Goal: Task Accomplishment & Management: Use online tool/utility

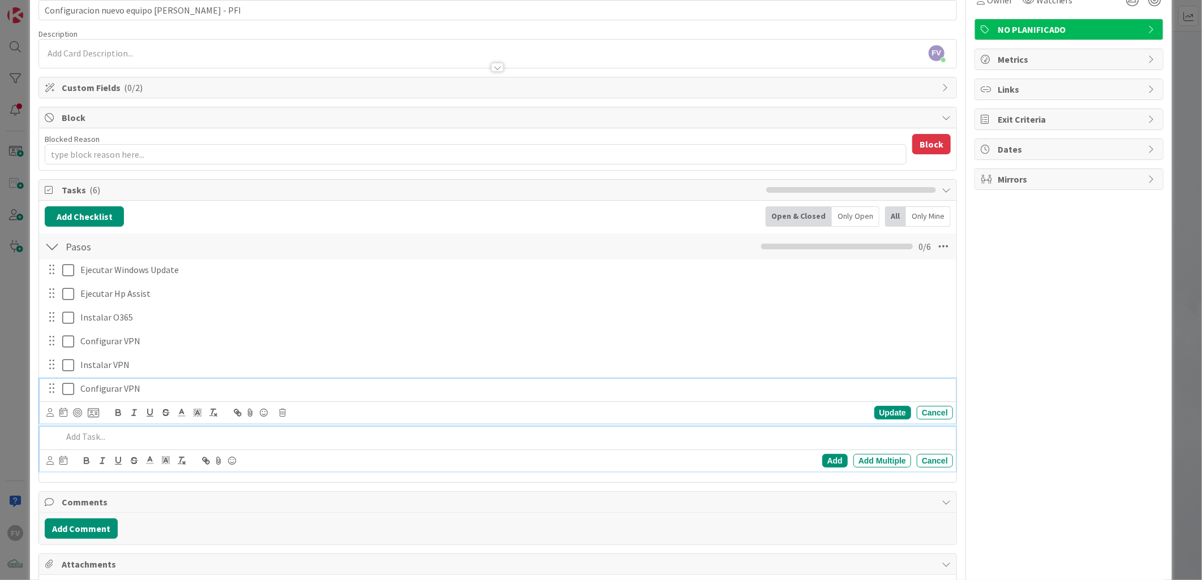
click at [72, 392] on div "Configurar VPN Update Cancel" at bounding box center [498, 401] width 916 height 45
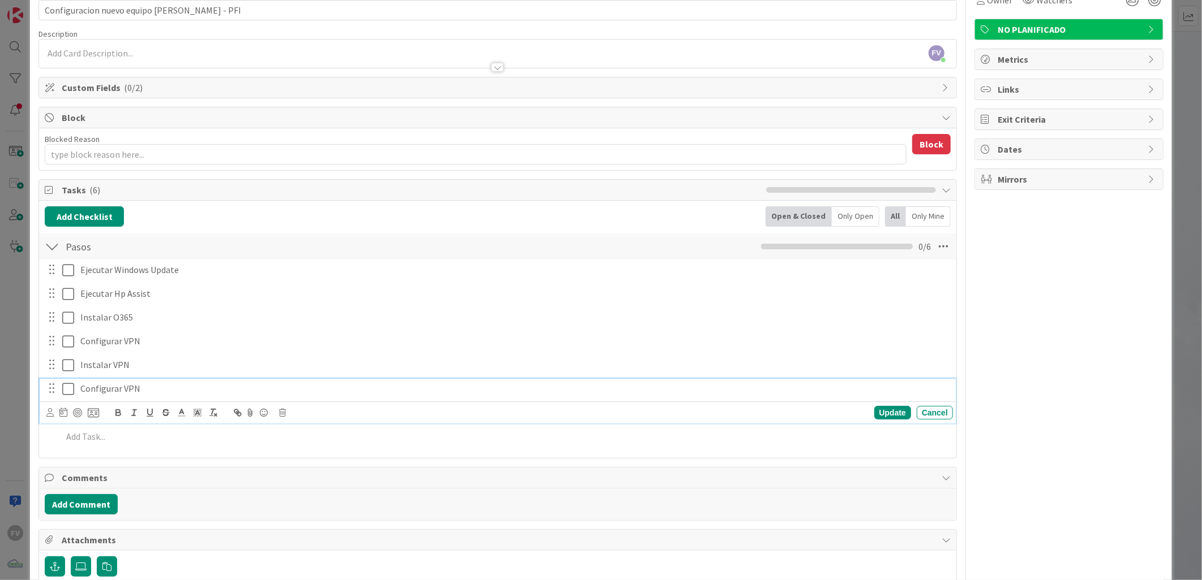
scroll to position [87, 0]
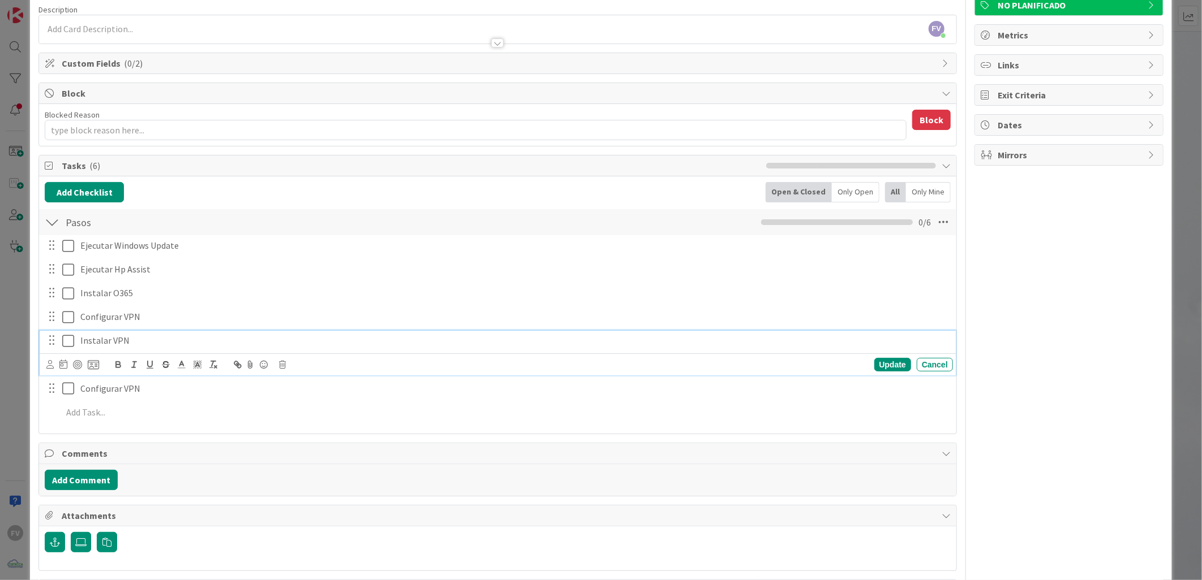
click at [68, 342] on icon at bounding box center [70, 341] width 17 height 14
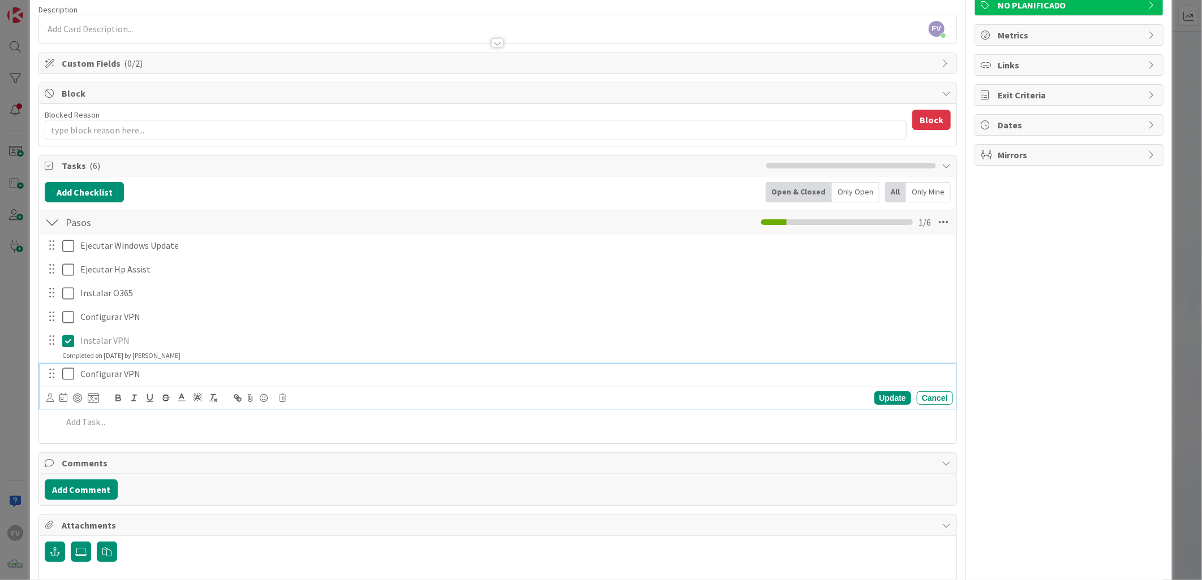
click at [66, 373] on icon at bounding box center [70, 374] width 17 height 14
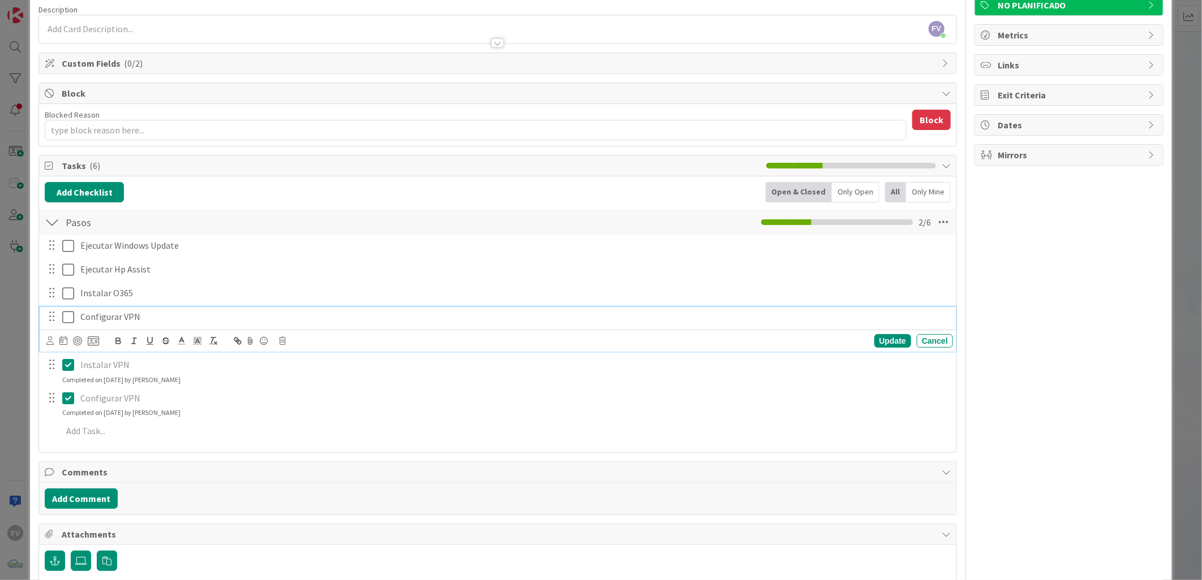
click at [259, 316] on p "Configurar VPN" at bounding box center [513, 317] width 867 height 13
click at [293, 342] on div "Update Cancel" at bounding box center [499, 341] width 906 height 16
click at [292, 342] on div "Update Cancel" at bounding box center [499, 341] width 906 height 16
click at [287, 338] on div "Update Cancel" at bounding box center [499, 341] width 906 height 16
click at [282, 338] on icon at bounding box center [282, 341] width 7 height 8
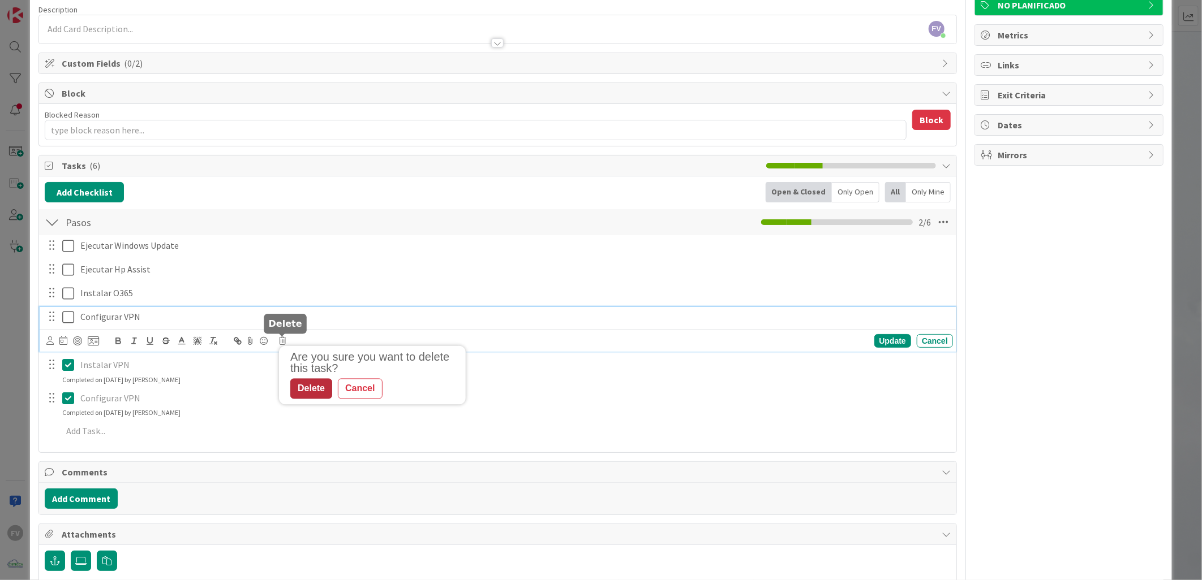
click at [325, 390] on div "Delete" at bounding box center [311, 389] width 42 height 20
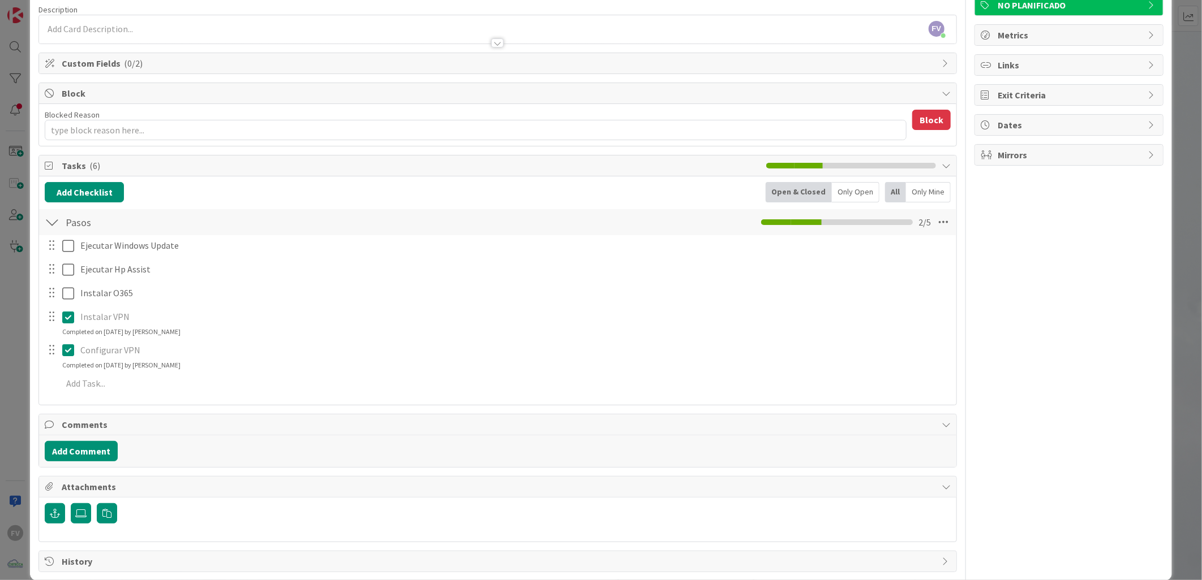
type textarea "x"
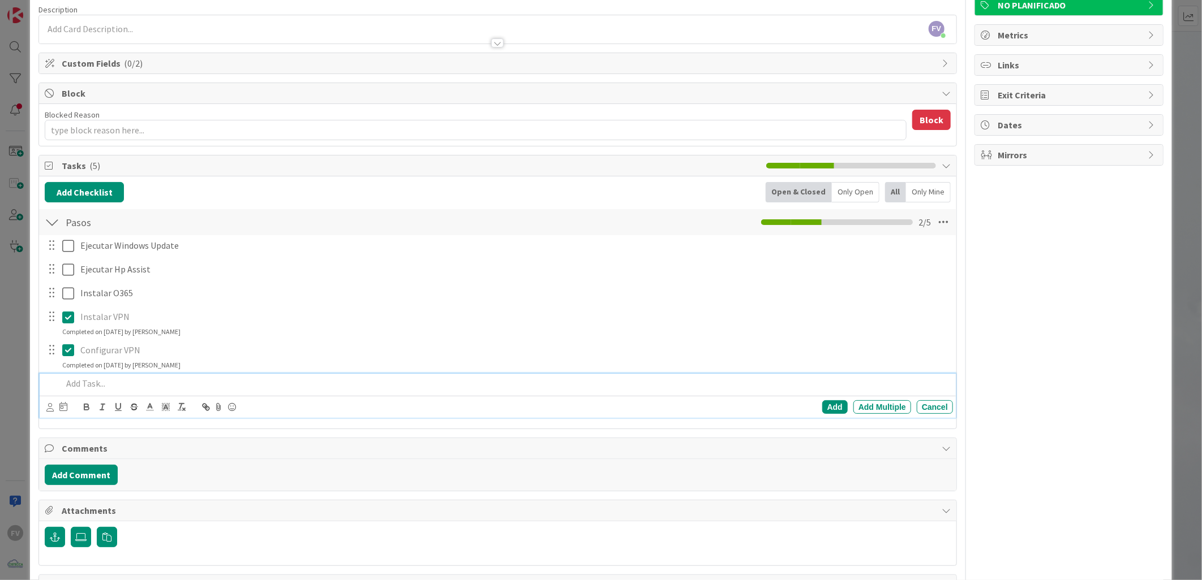
click at [143, 384] on p at bounding box center [505, 383] width 886 height 13
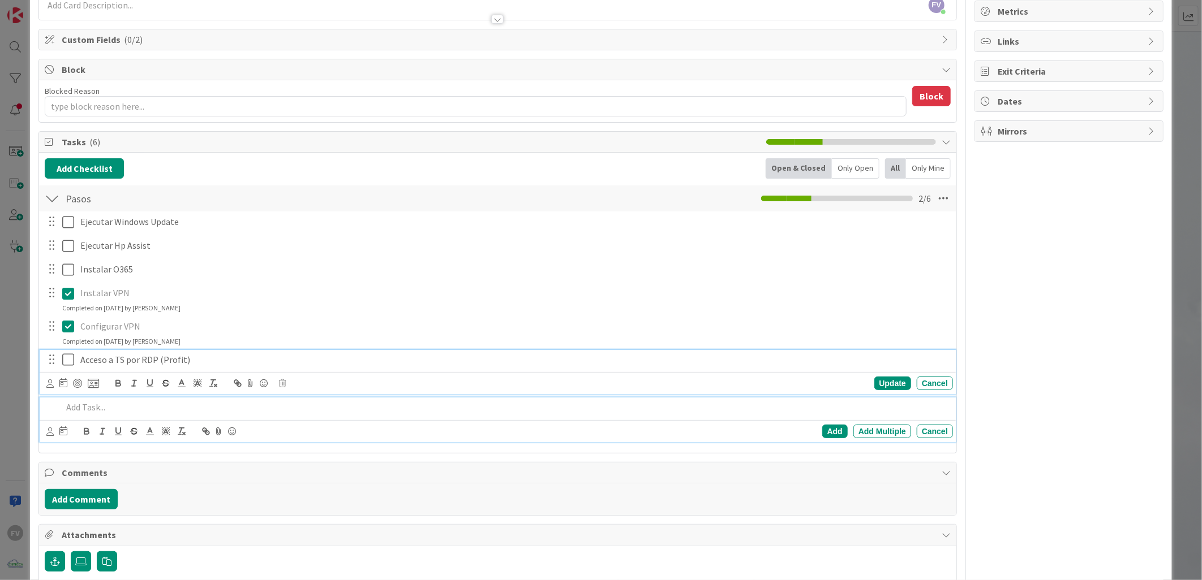
click at [63, 361] on div "Acceso a TS por RDP (Profit) Update Cancel" at bounding box center [498, 372] width 916 height 45
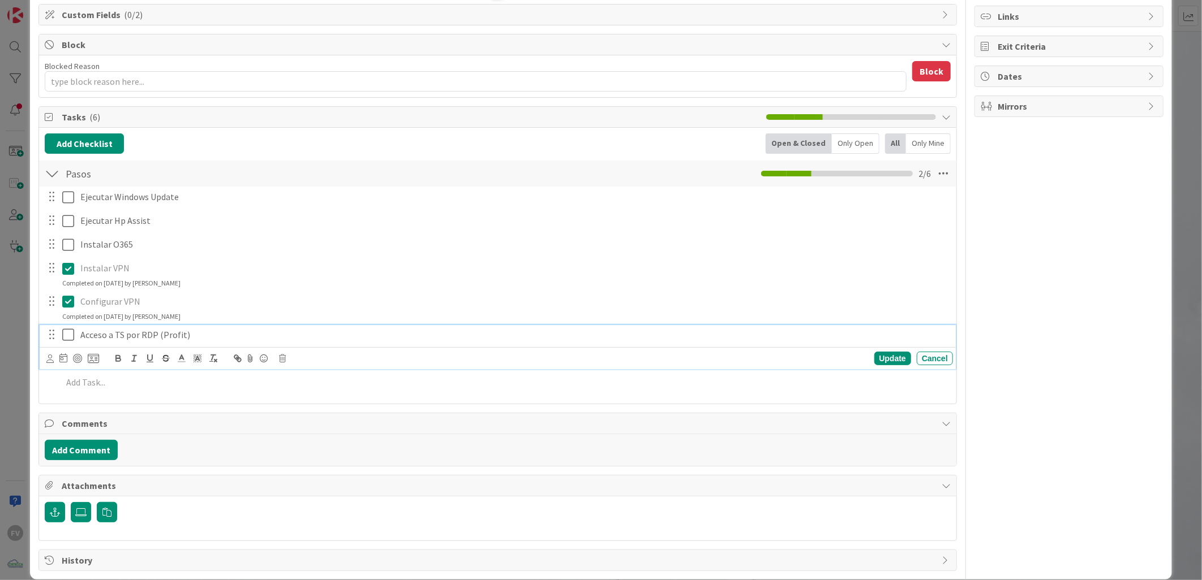
click at [72, 334] on icon at bounding box center [70, 335] width 17 height 14
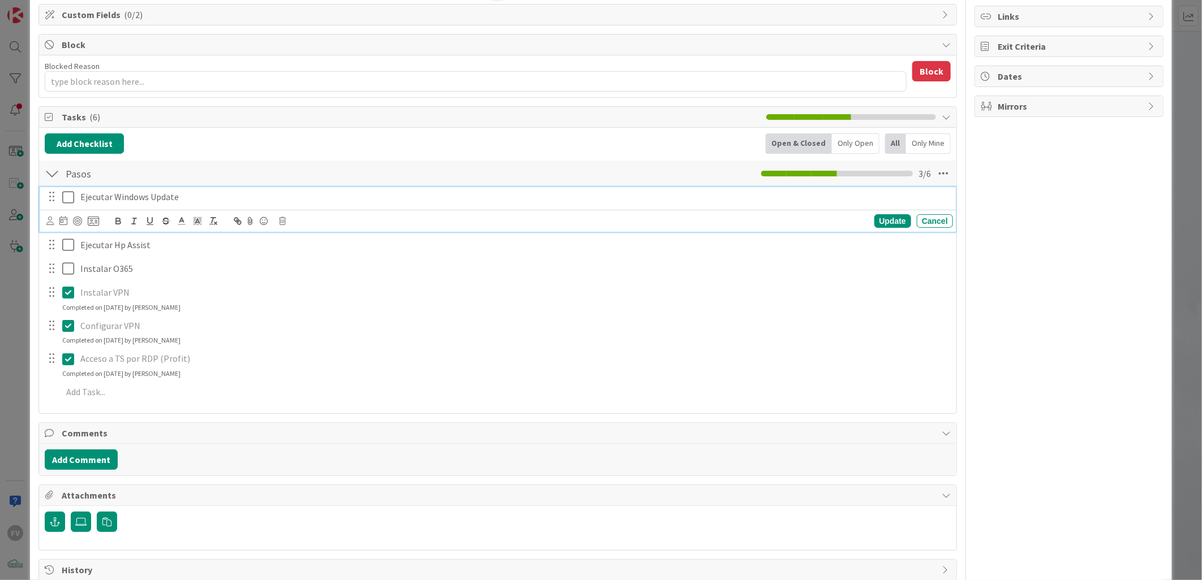
click at [72, 199] on icon at bounding box center [70, 198] width 17 height 14
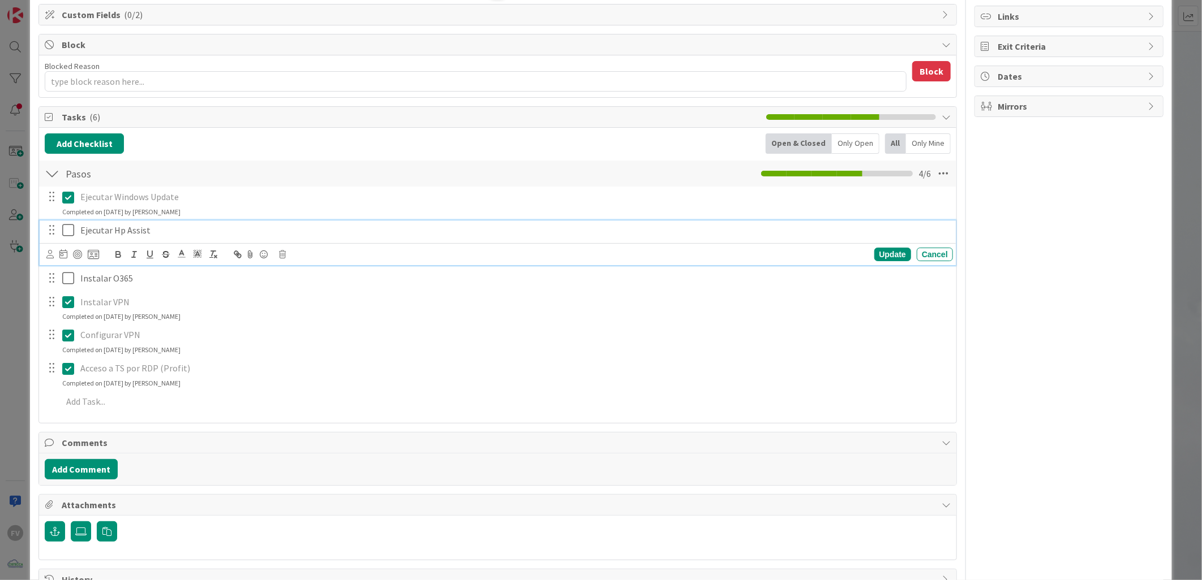
click at [71, 225] on icon at bounding box center [70, 230] width 17 height 14
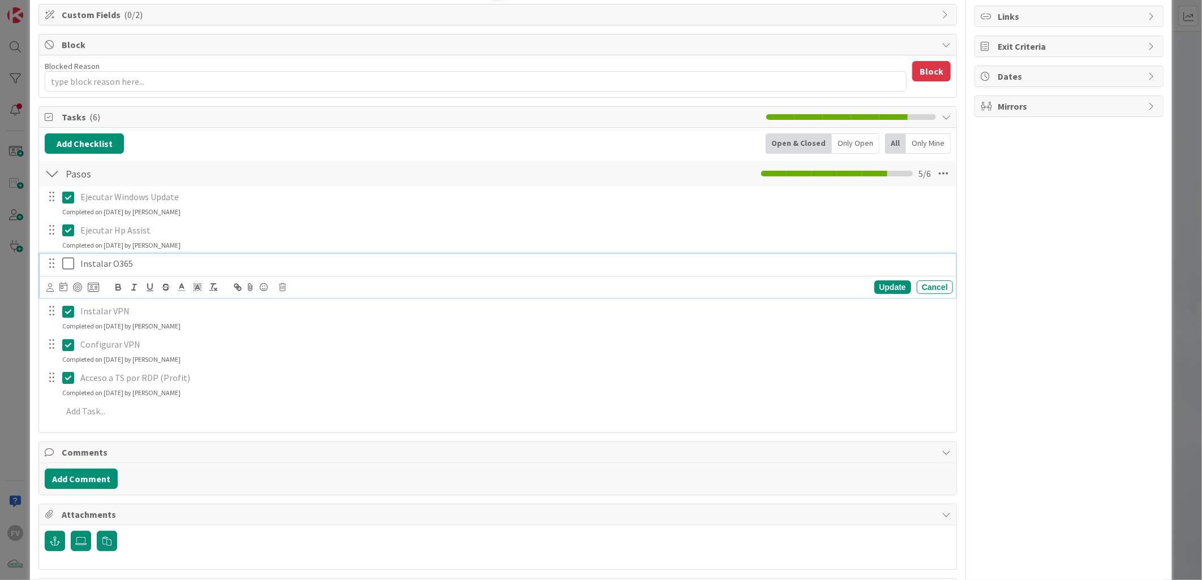
click at [66, 256] on button at bounding box center [69, 264] width 14 height 18
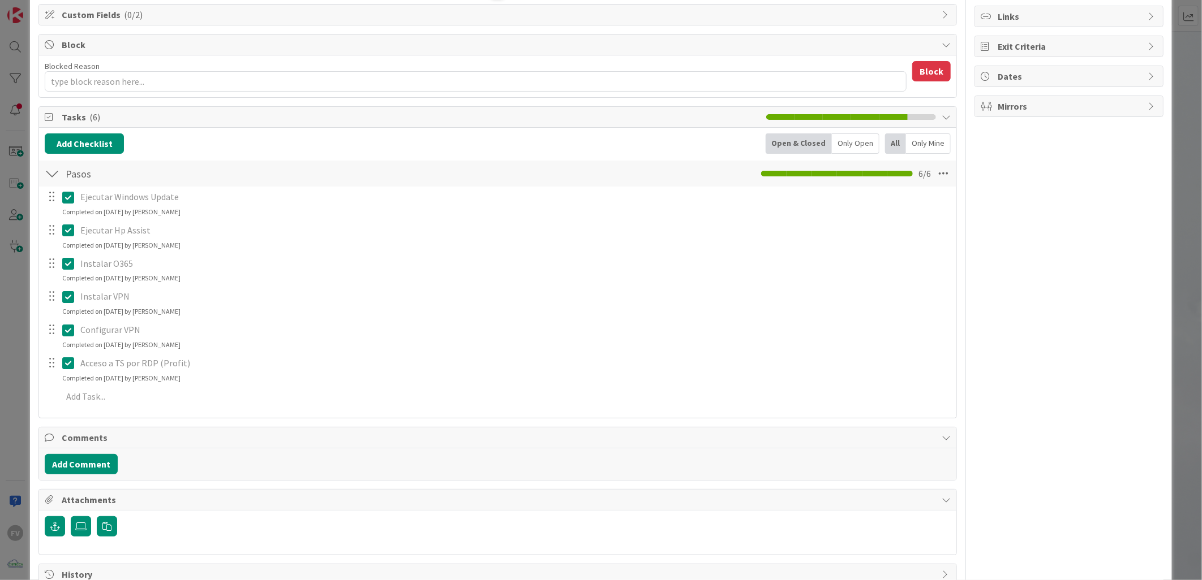
type textarea "x"
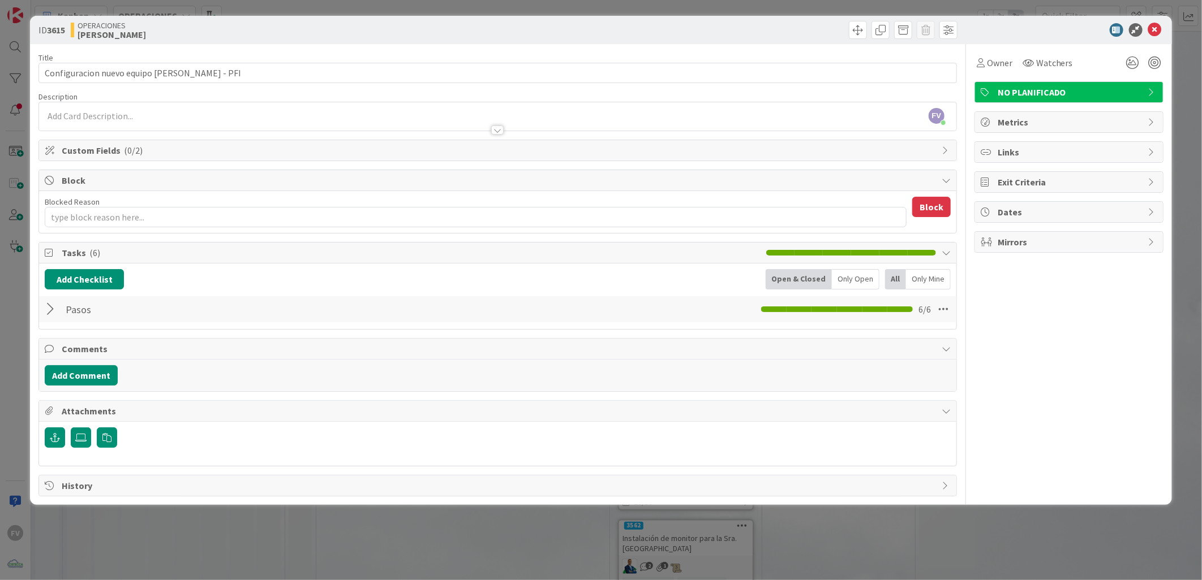
click at [24, 187] on div "ID 3615 OPERACIONES [PERSON_NAME] Title 47 / 128 Configuracion nuevo equipo [PE…" at bounding box center [601, 290] width 1202 height 580
